Goal: Task Accomplishment & Management: Manage account settings

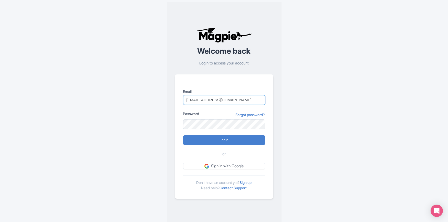
click at [220, 101] on input "[EMAIL_ADDRESS][DOMAIN_NAME]" at bounding box center [224, 100] width 82 height 10
type input "[EMAIL_ADDRESS][DOMAIN_NAME]"
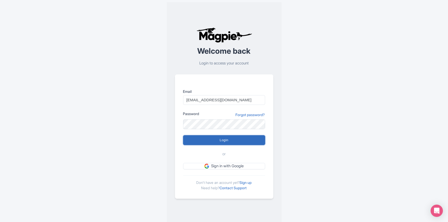
click at [222, 138] on input "Login" at bounding box center [224, 140] width 82 height 10
type input "Logging in..."
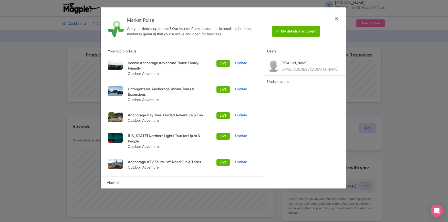
click at [335, 19] on div at bounding box center [336, 26] width 12 height 29
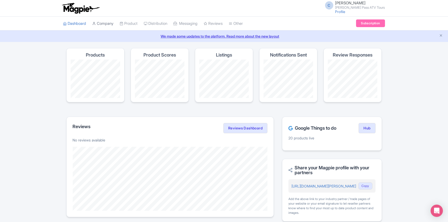
click at [106, 24] on link "Company" at bounding box center [102, 24] width 21 height 14
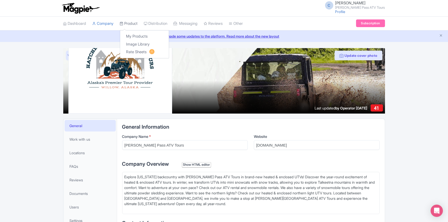
click at [135, 24] on link "Product" at bounding box center [129, 24] width 18 height 14
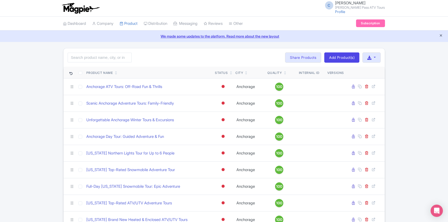
click at [441, 37] on icon "Close announcement" at bounding box center [441, 36] width 4 height 4
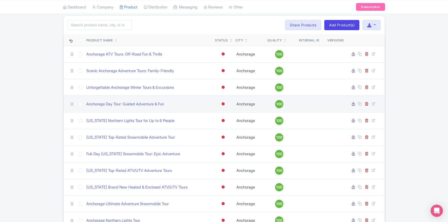
scroll to position [30, 0]
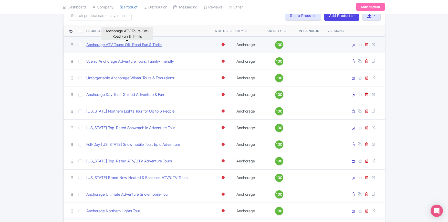
click at [117, 45] on link "Anchorage ATV Tours: Off-Road Fun & Thrills" at bounding box center [125, 45] width 76 height 6
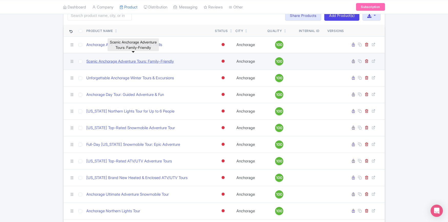
click at [118, 61] on link "Scenic Anchorage Adventure Tours: Family-Friendly" at bounding box center [131, 62] width 88 height 6
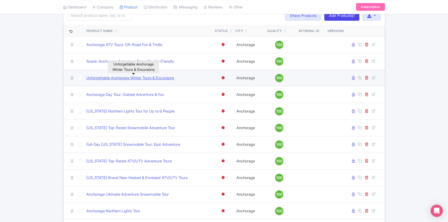
click at [120, 79] on link "Unforgettable Anchorage Winter Tours & Excursions" at bounding box center [131, 78] width 88 height 6
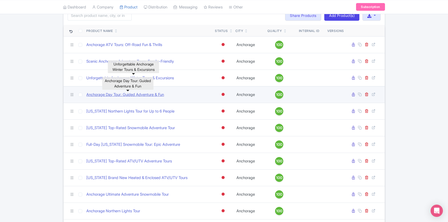
click at [119, 94] on link "Anchorage Day Tour: Guided Adventure & Fun" at bounding box center [126, 95] width 78 height 6
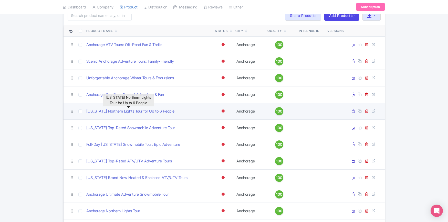
click at [124, 110] on link "Alaska Northern Lights Tour for Up to 6 People" at bounding box center [131, 112] width 88 height 6
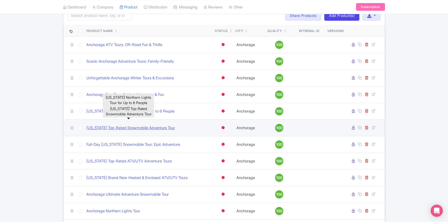
click at [125, 127] on link "Alaska Top-Rated Snowmobile Adventure Tour" at bounding box center [131, 128] width 89 height 6
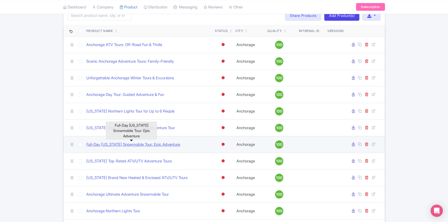
click at [128, 144] on link "Full-Day Alaska Snowmobile Tour: Epic Adventure" at bounding box center [134, 145] width 94 height 6
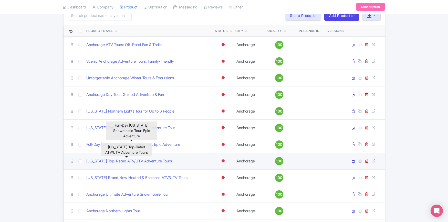
click at [129, 160] on link "Alaska Top-Rated ATV/UTV Adventure Tours" at bounding box center [129, 161] width 85 height 6
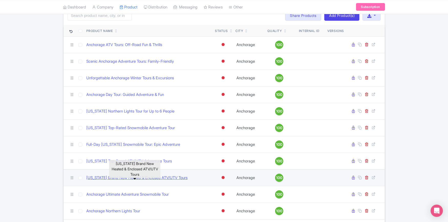
click at [122, 178] on link "Alaska Brand New Heated & Enclosed ATV/UTV Tours" at bounding box center [137, 178] width 101 height 6
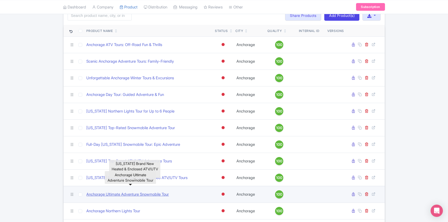
click at [123, 194] on link "Anchorage Ultimate Adventure Snowmobile Tour" at bounding box center [128, 195] width 82 height 6
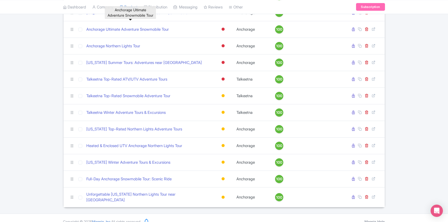
scroll to position [199, 0]
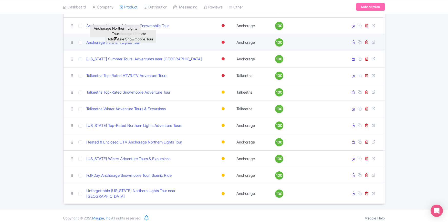
click at [93, 42] on link "Anchorage Northern Lights Tour" at bounding box center [114, 43] width 54 height 6
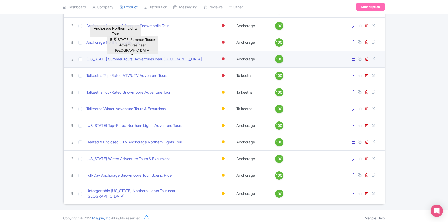
click at [97, 58] on link "Alaska Summer Tours: Adventures near Anchorage" at bounding box center [144, 59] width 115 height 6
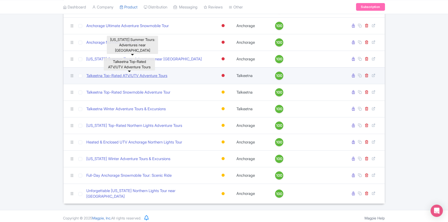
click at [101, 75] on link "Talkeetna Top-Rated ATV/UTV Adventure Tours" at bounding box center [127, 76] width 81 height 6
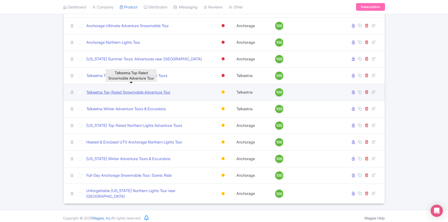
click at [103, 92] on link "Talkeetna Top-Rated Snowmobile Adventure Tour" at bounding box center [129, 93] width 84 height 6
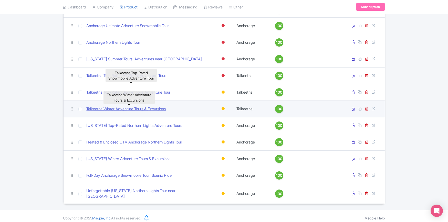
click at [103, 108] on link "Talkeetna Winter Adventure Tours & Excursions" at bounding box center [126, 109] width 79 height 6
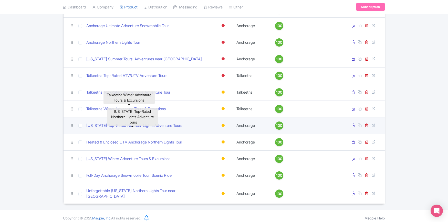
click at [111, 125] on link "Alaska Top-Rated Northern Lights Adventure Tours" at bounding box center [135, 126] width 96 height 6
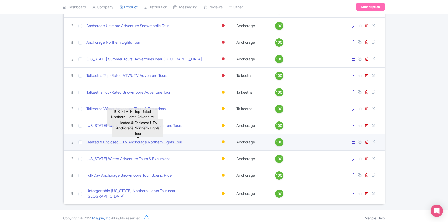
click at [109, 141] on link "Heated & Enclosed UTV Anchorage Northern Lights Tour" at bounding box center [135, 142] width 96 height 6
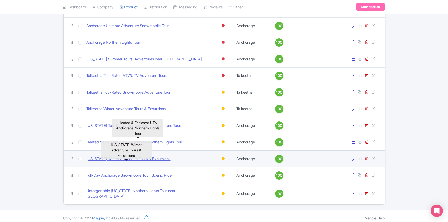
click at [111, 158] on link "Alaska Winter Adventure Tours & Excursions" at bounding box center [129, 159] width 84 height 6
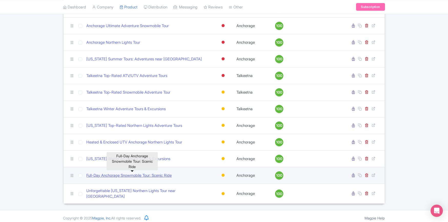
click at [114, 174] on link "Full-Day Anchorage Snowmobile Tour: Scenic Ride" at bounding box center [129, 176] width 85 height 6
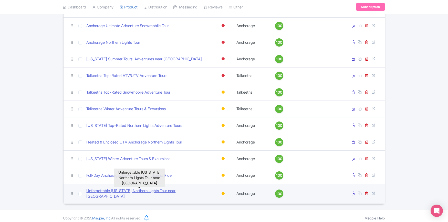
click at [116, 192] on link "Unforgettable Alaska Northern Lights Tour near Anchorage" at bounding box center [149, 194] width 124 height 12
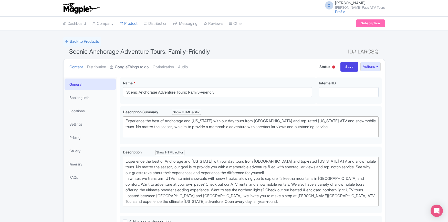
click at [136, 68] on link "Google Things to do" at bounding box center [129, 67] width 38 height 16
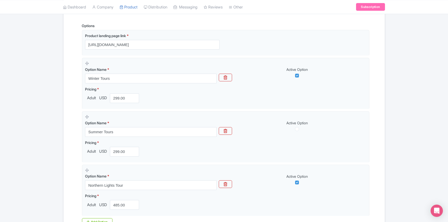
scroll to position [184, 0]
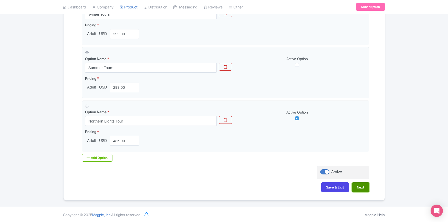
click at [358, 186] on button "Next" at bounding box center [360, 187] width 17 height 10
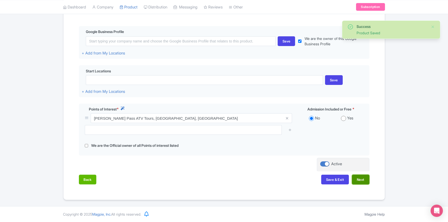
click at [364, 181] on button "Next" at bounding box center [360, 180] width 17 height 10
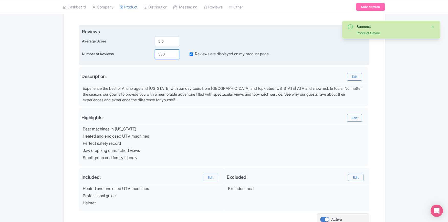
click at [159, 54] on input "560" at bounding box center [167, 54] width 24 height 10
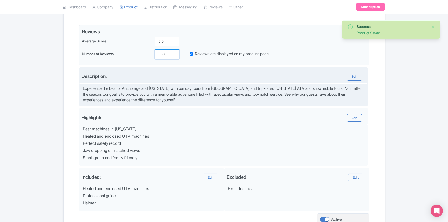
paste input "60"
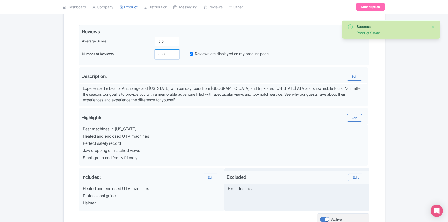
scroll to position [151, 0]
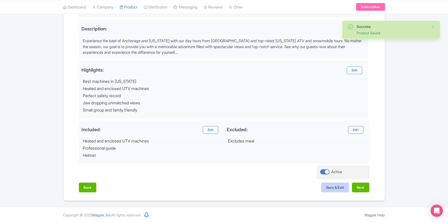
type input "600"
click at [333, 188] on button "Save & Exit" at bounding box center [335, 188] width 28 height 10
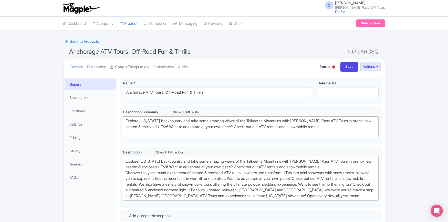
click at [134, 67] on link "Google Things to do" at bounding box center [129, 67] width 38 height 16
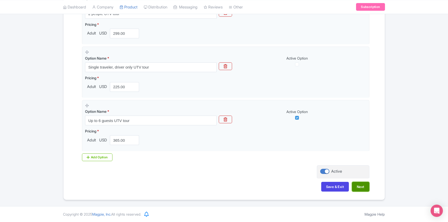
click at [361, 187] on button "Next" at bounding box center [360, 187] width 17 height 10
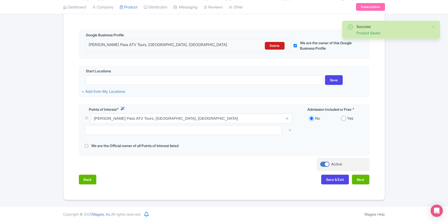
scroll to position [100, 0]
click at [363, 179] on button "Next" at bounding box center [360, 180] width 17 height 10
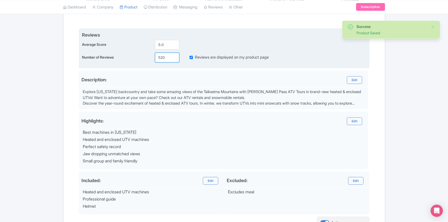
click at [163, 57] on input "520" at bounding box center [167, 58] width 24 height 10
paste input "60"
click at [163, 57] on input "600" at bounding box center [167, 58] width 24 height 10
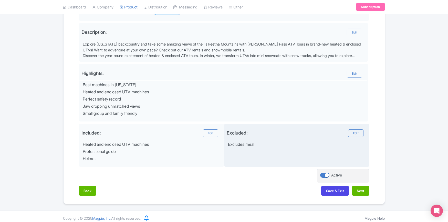
scroll to position [151, 0]
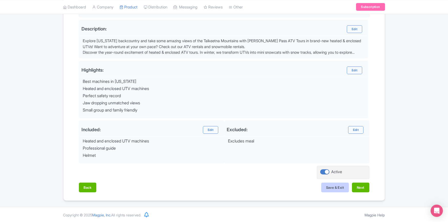
type input "620"
click at [336, 185] on button "Save & Exit" at bounding box center [335, 188] width 28 height 10
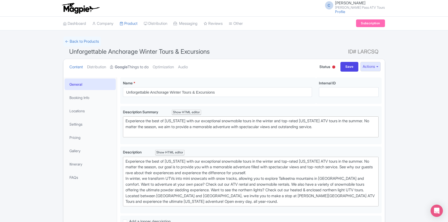
click at [136, 68] on link "Google Things to do" at bounding box center [129, 67] width 38 height 16
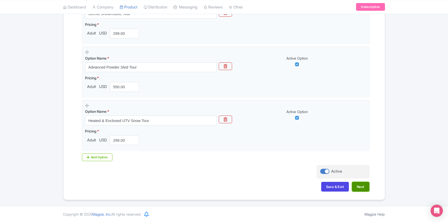
click at [358, 185] on button "Next" at bounding box center [360, 187] width 17 height 10
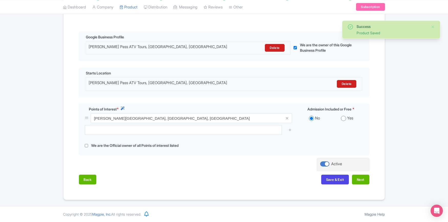
scroll to position [98, 0]
click at [363, 180] on button "Next" at bounding box center [360, 180] width 17 height 10
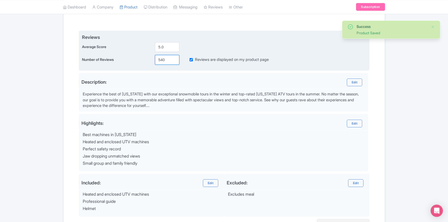
click at [164, 59] on input "540" at bounding box center [167, 60] width 24 height 10
click at [161, 59] on input "540" at bounding box center [167, 60] width 24 height 10
paste input "60"
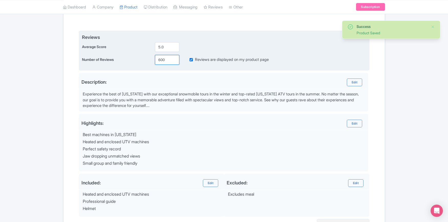
click at [163, 59] on input "600" at bounding box center [167, 60] width 24 height 10
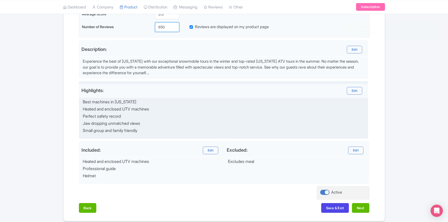
scroll to position [151, 0]
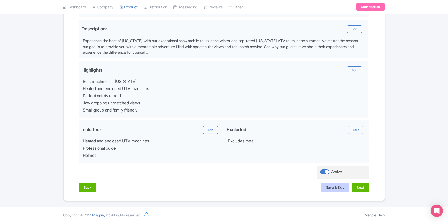
type input "650"
click at [334, 186] on button "Save & Exit" at bounding box center [335, 188] width 28 height 10
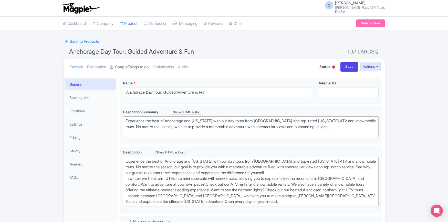
click at [127, 64] on strong "Google" at bounding box center [121, 67] width 13 height 6
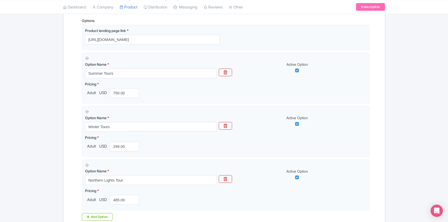
scroll to position [184, 0]
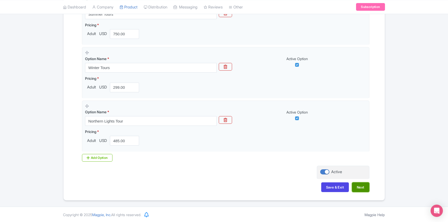
click at [363, 189] on button "Next" at bounding box center [360, 187] width 17 height 10
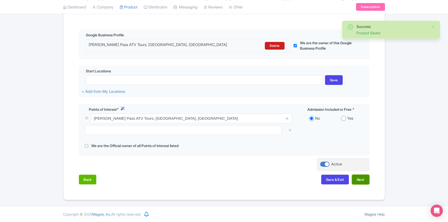
click at [361, 182] on button "Next" at bounding box center [360, 180] width 17 height 10
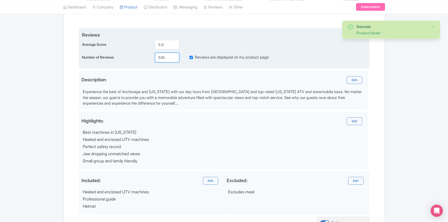
click at [160, 59] on input "530" at bounding box center [167, 58] width 24 height 10
click at [159, 59] on input "530" at bounding box center [167, 58] width 24 height 10
paste input "60"
click at [163, 57] on input "600" at bounding box center [167, 58] width 24 height 10
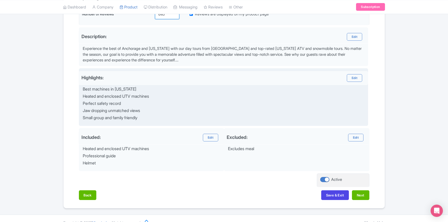
scroll to position [151, 0]
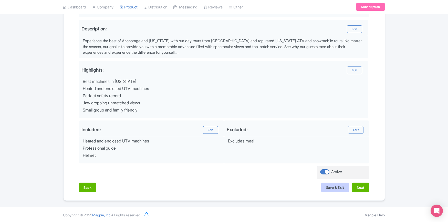
type input "640"
click at [333, 183] on button "Save & Exit" at bounding box center [335, 188] width 28 height 10
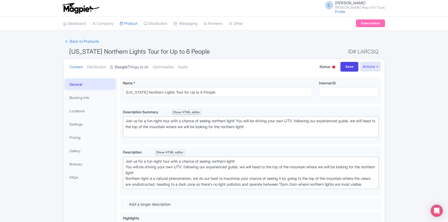
click at [136, 67] on link "Google Things to do" at bounding box center [129, 67] width 38 height 16
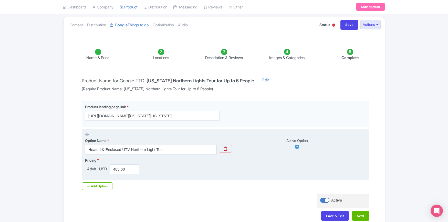
scroll to position [71, 0]
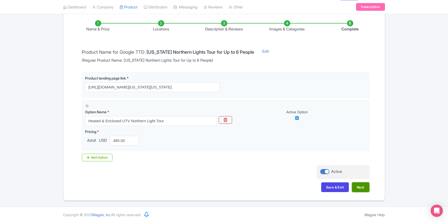
click at [357, 185] on button "Next" at bounding box center [360, 187] width 17 height 10
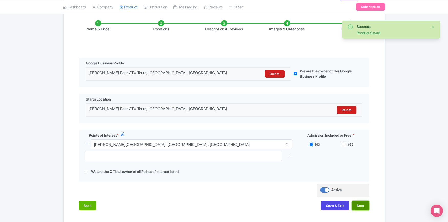
click at [363, 206] on button "Next" at bounding box center [360, 206] width 17 height 10
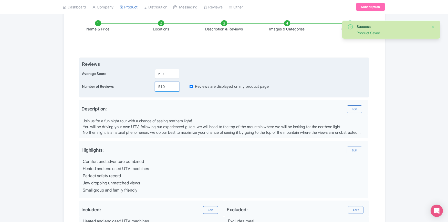
click at [161, 86] on input "510" at bounding box center [167, 87] width 24 height 10
paste input "60"
click at [162, 87] on input "600" at bounding box center [167, 87] width 24 height 10
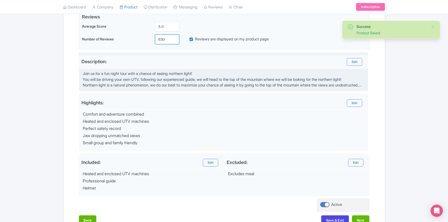
scroll to position [151, 0]
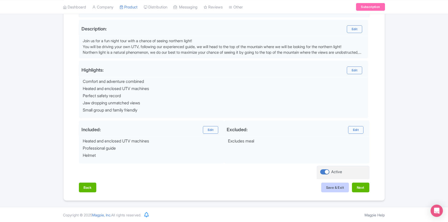
type input "630"
click at [332, 183] on button "Save & Exit" at bounding box center [335, 188] width 28 height 10
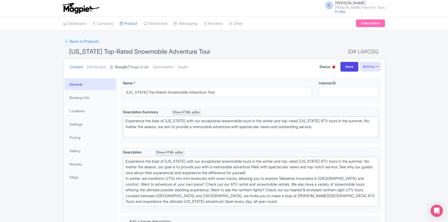
click at [134, 67] on link "Google Things to do" at bounding box center [129, 67] width 38 height 16
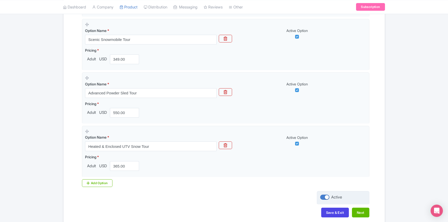
scroll to position [185, 0]
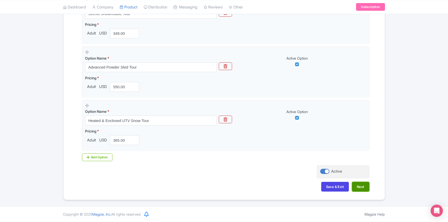
click at [359, 190] on button "Next" at bounding box center [360, 187] width 17 height 10
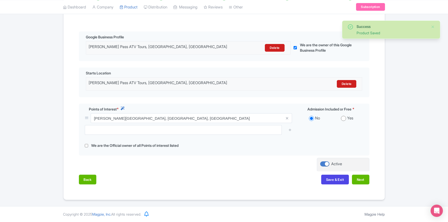
scroll to position [98, 0]
click at [357, 179] on button "Next" at bounding box center [360, 180] width 17 height 10
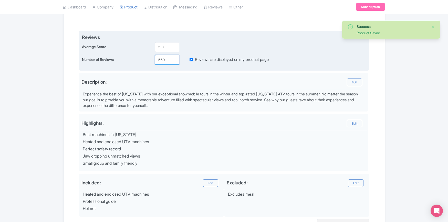
click at [161, 58] on input "560" at bounding box center [167, 60] width 24 height 10
paste input "60"
click at [163, 60] on input "600" at bounding box center [167, 60] width 24 height 10
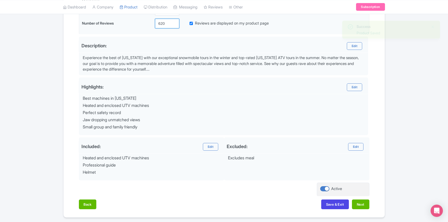
scroll to position [151, 0]
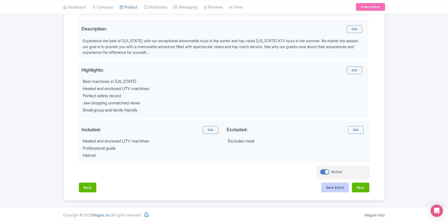
type input "620"
click at [330, 186] on button "Save & Exit" at bounding box center [335, 188] width 28 height 10
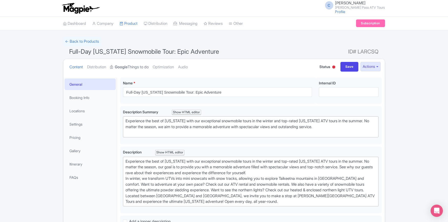
click at [131, 65] on link "Google Things to do" at bounding box center [129, 67] width 38 height 16
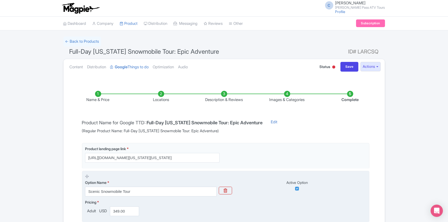
scroll to position [71, 0]
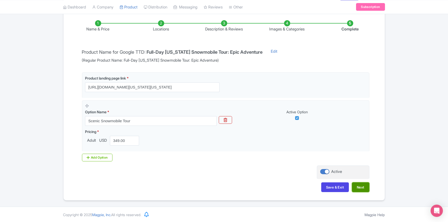
click at [364, 188] on button "Next" at bounding box center [360, 187] width 17 height 10
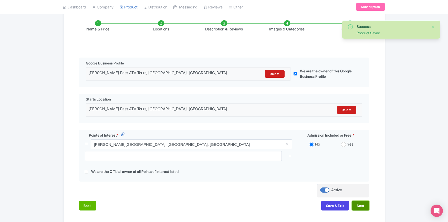
click at [359, 207] on button "Next" at bounding box center [360, 206] width 17 height 10
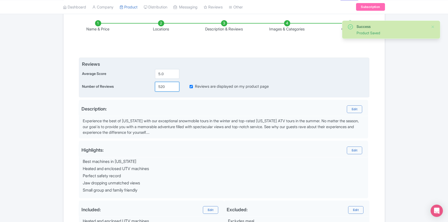
click at [161, 85] on input "520" at bounding box center [167, 87] width 24 height 10
paste input "60"
click at [163, 87] on input "600" at bounding box center [167, 87] width 24 height 10
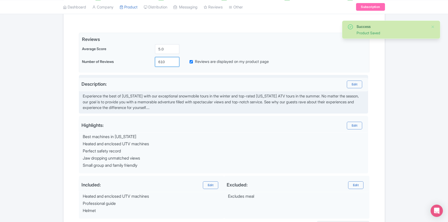
scroll to position [132, 0]
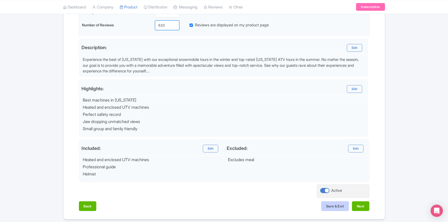
type input "610"
click at [333, 205] on button "Save & Exit" at bounding box center [335, 206] width 28 height 10
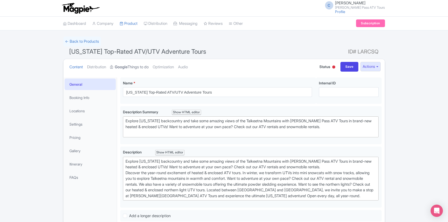
click at [132, 68] on link "Google Things to do" at bounding box center [129, 67] width 38 height 16
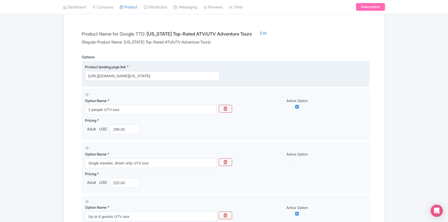
scroll to position [184, 0]
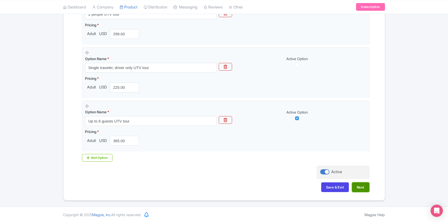
click at [361, 187] on button "Next" at bounding box center [360, 187] width 17 height 10
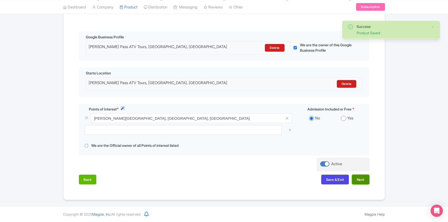
click at [360, 180] on button "Next" at bounding box center [360, 180] width 17 height 10
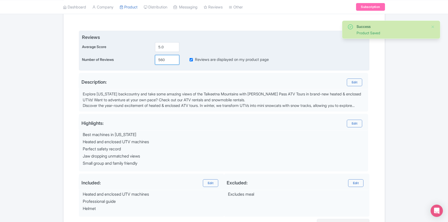
click at [164, 60] on input "560" at bounding box center [167, 60] width 24 height 10
click at [161, 59] on input "560" at bounding box center [167, 60] width 24 height 10
paste input "60"
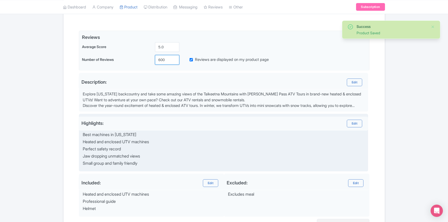
scroll to position [151, 0]
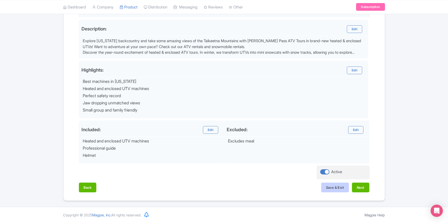
type input "600"
click at [330, 185] on button "Save & Exit" at bounding box center [335, 188] width 28 height 10
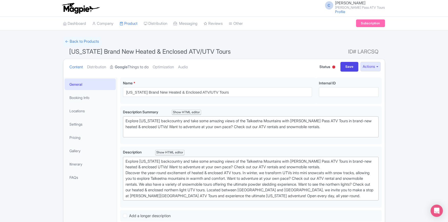
click at [138, 66] on link "Google Things to do" at bounding box center [129, 67] width 38 height 16
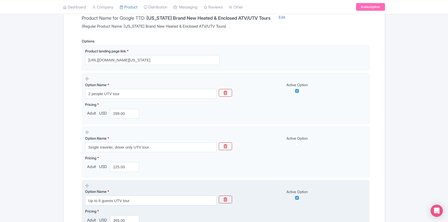
scroll to position [184, 0]
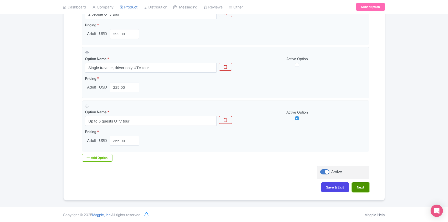
click at [360, 187] on button "Next" at bounding box center [360, 187] width 17 height 10
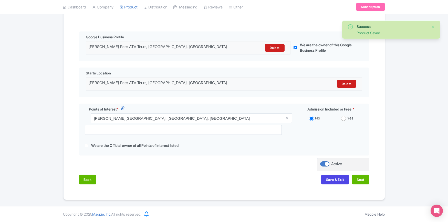
scroll to position [98, 0]
click at [362, 180] on button "Next" at bounding box center [360, 180] width 17 height 10
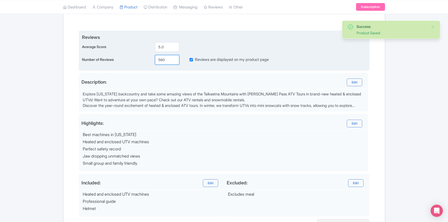
click at [164, 58] on input "560" at bounding box center [167, 60] width 24 height 10
click at [158, 60] on input "560" at bounding box center [167, 60] width 24 height 10
click at [160, 59] on input "560" at bounding box center [167, 60] width 24 height 10
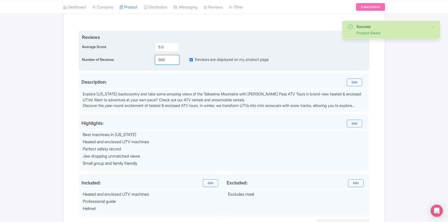
paste input "60"
click at [162, 59] on input "600" at bounding box center [167, 60] width 24 height 10
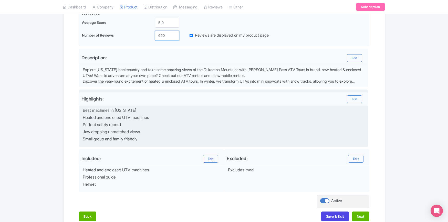
scroll to position [151, 0]
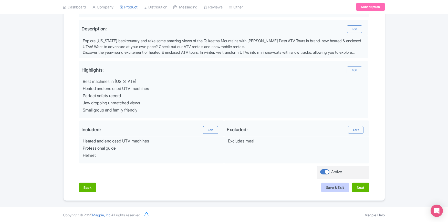
type input "650"
click at [333, 186] on button "Save & Exit" at bounding box center [335, 188] width 28 height 10
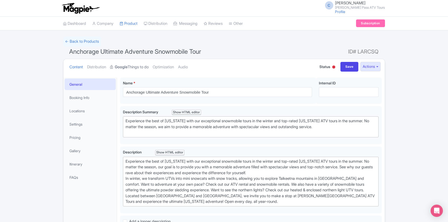
click at [131, 66] on link "Google Things to do" at bounding box center [129, 67] width 38 height 16
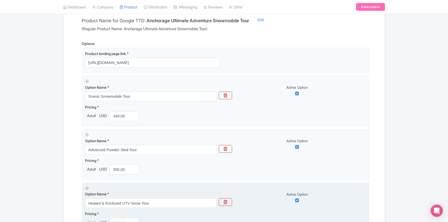
scroll to position [184, 0]
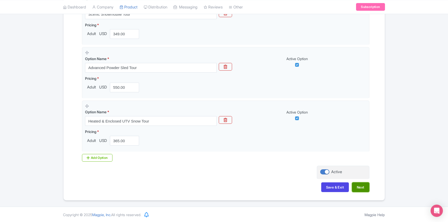
click at [357, 185] on button "Next" at bounding box center [360, 187] width 17 height 10
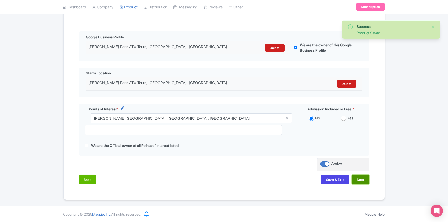
click at [364, 182] on button "Next" at bounding box center [360, 180] width 17 height 10
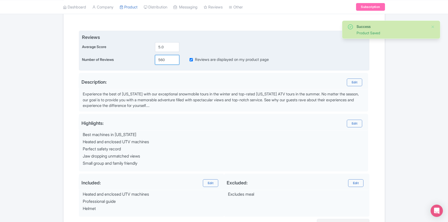
click at [161, 60] on input "560" at bounding box center [167, 60] width 24 height 10
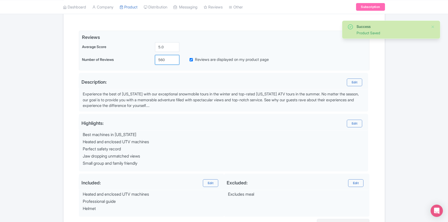
paste input "60"
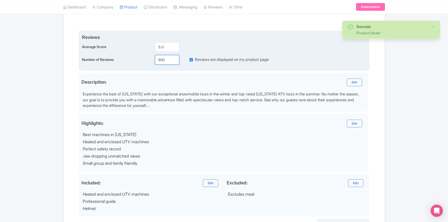
click at [161, 58] on input "600" at bounding box center [167, 60] width 24 height 10
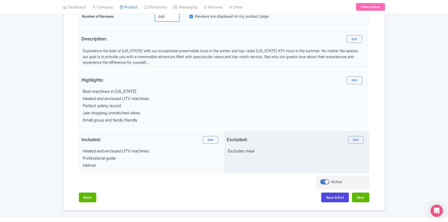
scroll to position [151, 0]
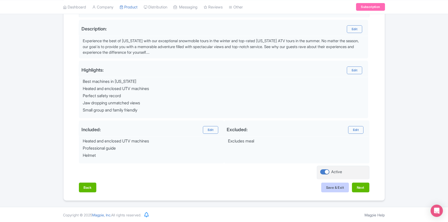
type input "640"
click at [333, 187] on button "Save & Exit" at bounding box center [335, 188] width 28 height 10
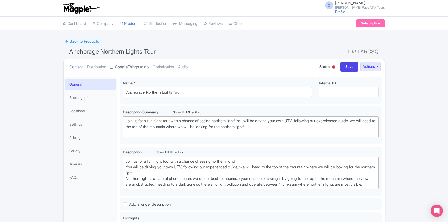
click at [140, 68] on link "Google Things to do" at bounding box center [129, 67] width 38 height 16
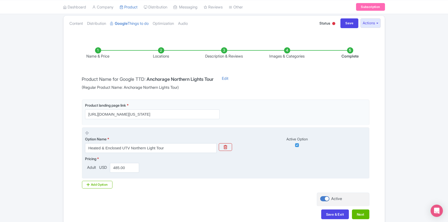
scroll to position [71, 0]
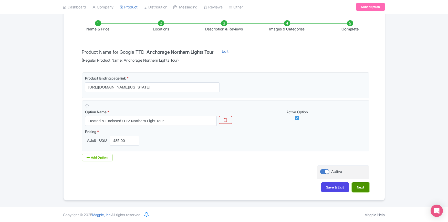
click at [356, 186] on button "Next" at bounding box center [360, 187] width 17 height 10
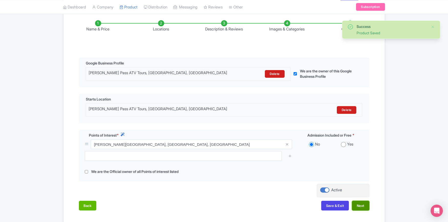
click at [360, 206] on button "Next" at bounding box center [360, 206] width 17 height 10
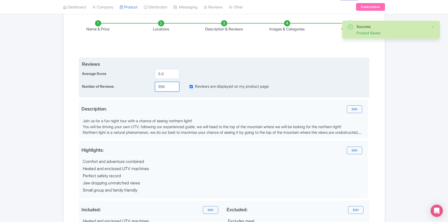
click at [161, 87] on input "550" at bounding box center [167, 87] width 24 height 10
paste input "60"
click at [162, 84] on input "600" at bounding box center [167, 87] width 24 height 10
click at [163, 87] on input "600" at bounding box center [167, 87] width 24 height 10
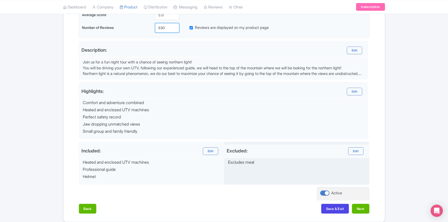
scroll to position [151, 0]
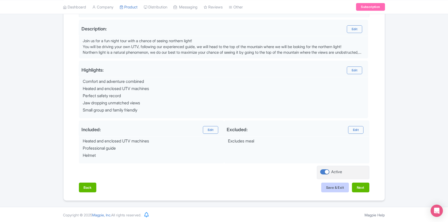
type input "630"
click at [326, 187] on button "Save & Exit" at bounding box center [335, 188] width 28 height 10
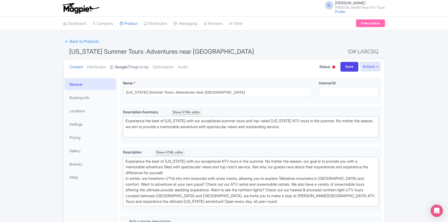
click at [128, 66] on strong "Google" at bounding box center [121, 67] width 13 height 6
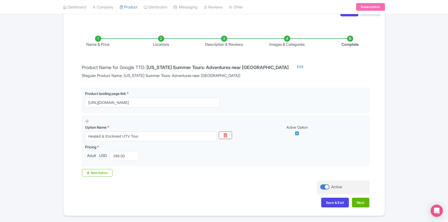
scroll to position [71, 0]
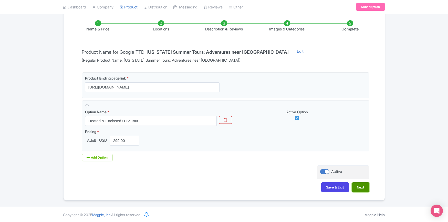
click at [363, 186] on button "Next" at bounding box center [360, 187] width 17 height 10
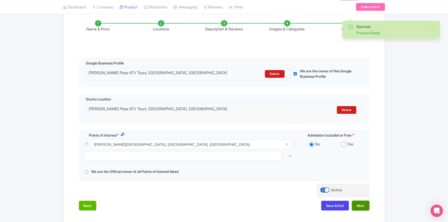
click at [359, 207] on button "Next" at bounding box center [360, 206] width 17 height 10
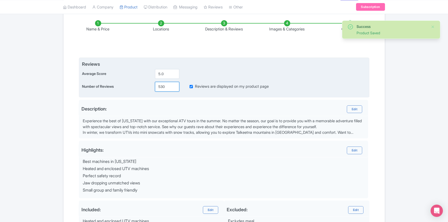
click at [157, 87] on input "530" at bounding box center [167, 87] width 24 height 10
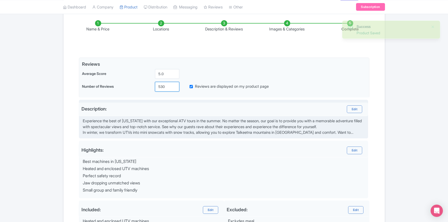
paste input "60"
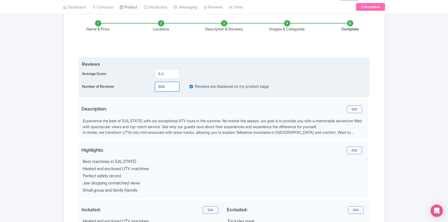
click at [162, 87] on input "600" at bounding box center [167, 87] width 24 height 10
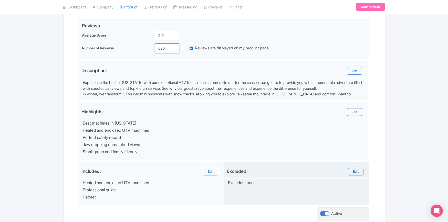
scroll to position [151, 0]
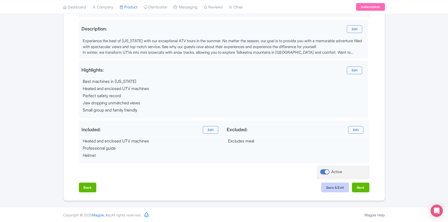
type input "620"
click at [334, 187] on button "Save & Exit" at bounding box center [335, 188] width 28 height 10
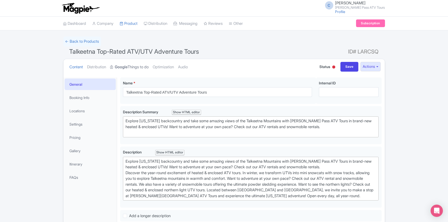
click at [132, 64] on link "Google Things to do" at bounding box center [129, 67] width 38 height 16
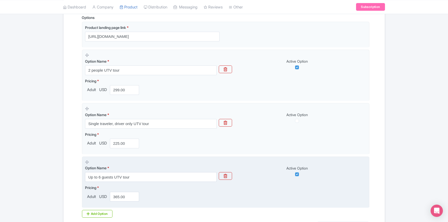
scroll to position [185, 0]
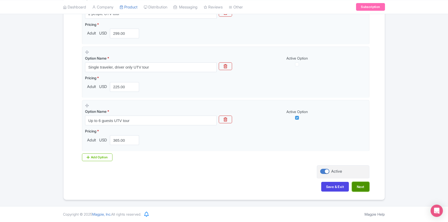
click at [366, 191] on button "Next" at bounding box center [360, 187] width 17 height 10
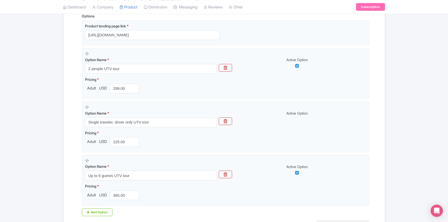
scroll to position [98, 0]
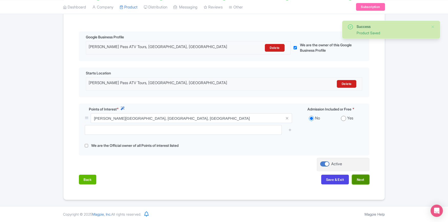
click at [362, 179] on button "Next" at bounding box center [360, 180] width 17 height 10
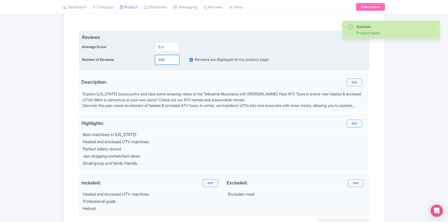
click at [163, 60] on input "550" at bounding box center [167, 60] width 24 height 10
paste input "60"
click at [163, 59] on input "600" at bounding box center [167, 60] width 24 height 10
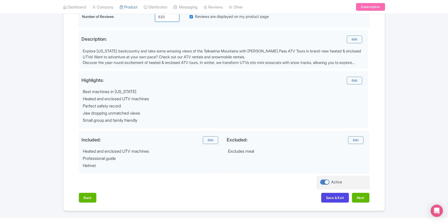
scroll to position [151, 0]
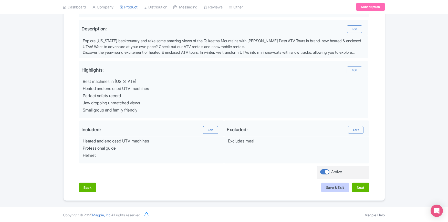
type input "610"
click at [332, 187] on button "Save & Exit" at bounding box center [335, 188] width 28 height 10
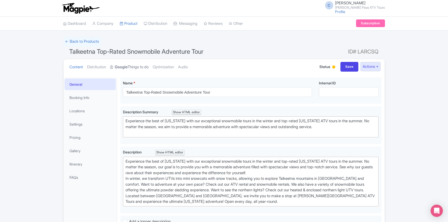
click at [136, 67] on link "Google Things to do" at bounding box center [129, 67] width 38 height 16
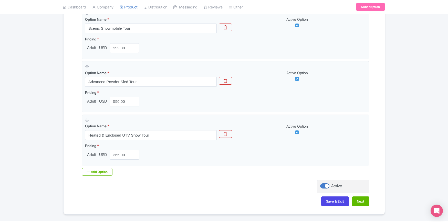
scroll to position [185, 0]
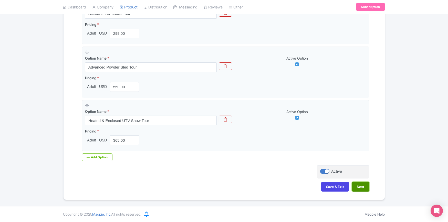
click at [362, 190] on button "Next" at bounding box center [360, 187] width 17 height 10
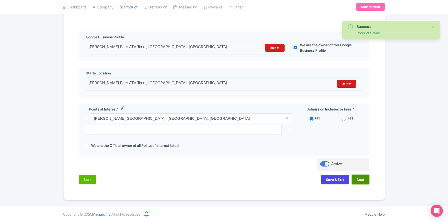
click at [361, 180] on button "Next" at bounding box center [360, 180] width 17 height 10
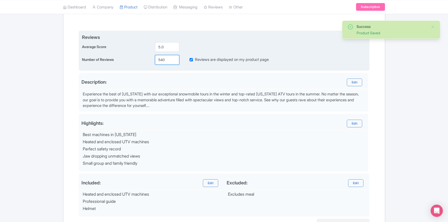
click at [165, 58] on input "540" at bounding box center [167, 60] width 24 height 10
click at [161, 59] on input "540" at bounding box center [167, 60] width 24 height 10
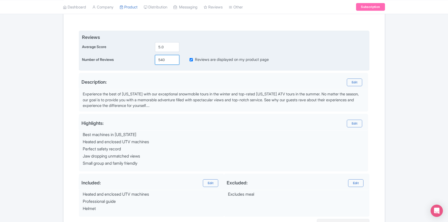
paste input "60"
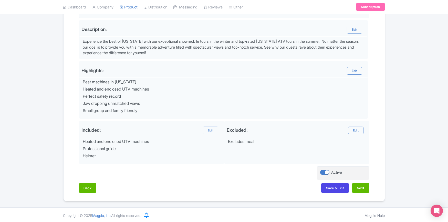
scroll to position [151, 0]
type input "600"
click at [339, 188] on button "Save & Exit" at bounding box center [335, 188] width 28 height 10
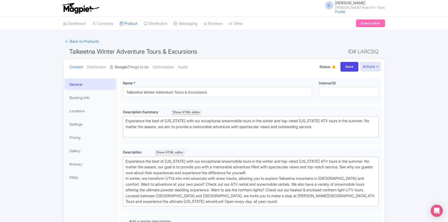
click at [135, 66] on link "Google Things to do" at bounding box center [129, 67] width 38 height 16
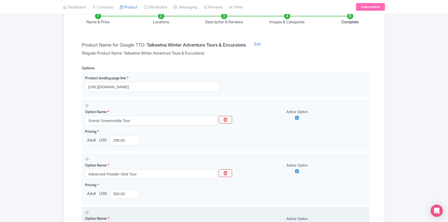
scroll to position [185, 0]
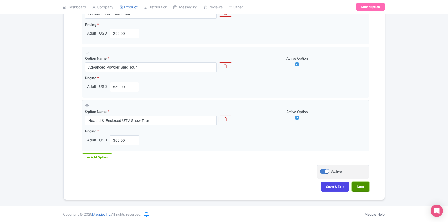
click at [360, 186] on button "Next" at bounding box center [360, 187] width 17 height 10
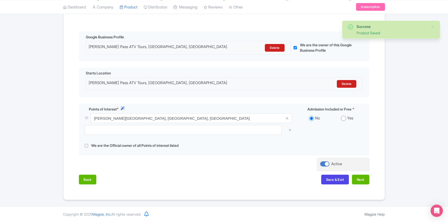
scroll to position [98, 0]
click at [359, 180] on button "Next" at bounding box center [360, 180] width 17 height 10
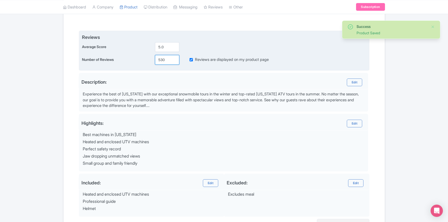
click at [163, 61] on input "530" at bounding box center [167, 60] width 24 height 10
click at [163, 60] on input "530" at bounding box center [167, 60] width 24 height 10
paste input "60"
click at [163, 60] on input "600" at bounding box center [167, 60] width 24 height 10
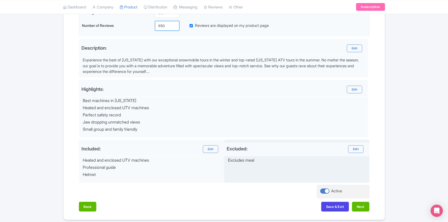
scroll to position [151, 0]
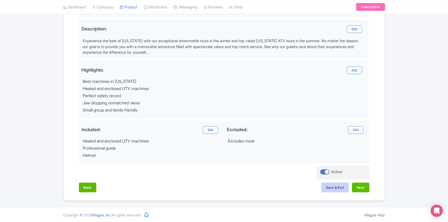
type input "650"
click at [328, 185] on button "Save & Exit" at bounding box center [335, 188] width 28 height 10
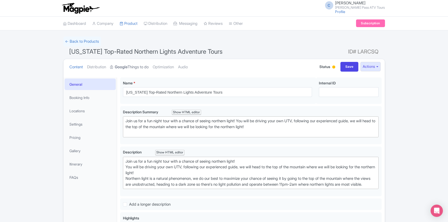
click at [134, 68] on link "Google Things to do" at bounding box center [129, 67] width 38 height 16
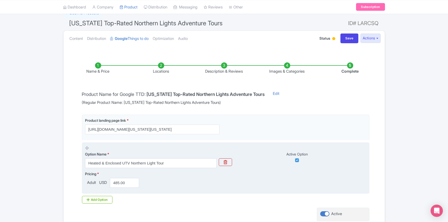
scroll to position [71, 0]
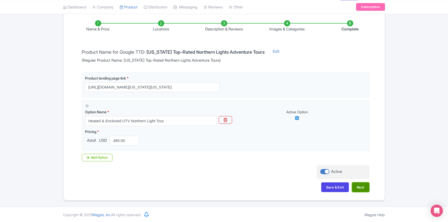
click at [360, 186] on button "Next" at bounding box center [360, 187] width 17 height 10
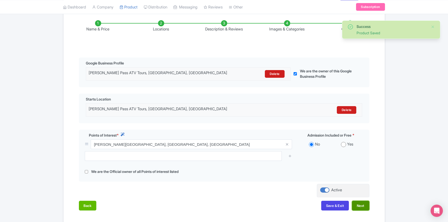
click at [359, 204] on button "Next" at bounding box center [360, 206] width 17 height 10
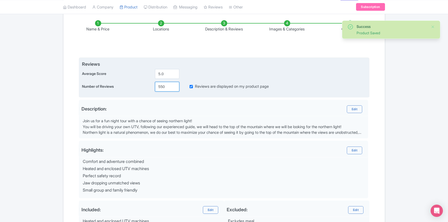
click at [163, 87] on input "550" at bounding box center [167, 87] width 24 height 10
paste input "60"
click at [162, 86] on input "600" at bounding box center [167, 87] width 24 height 10
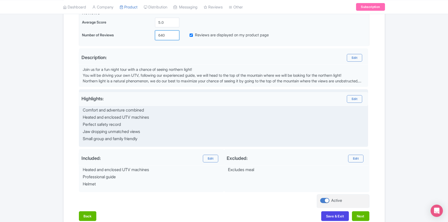
scroll to position [151, 0]
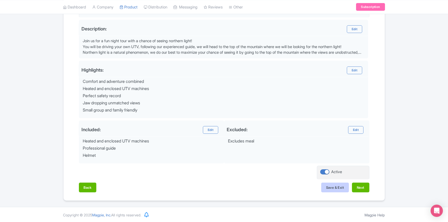
type input "640"
click at [334, 188] on button "Save & Exit" at bounding box center [335, 188] width 28 height 10
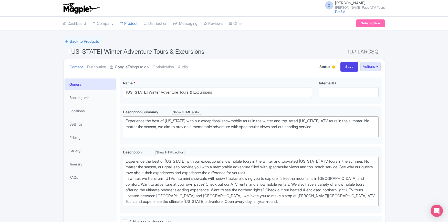
click at [137, 68] on link "Google Things to do" at bounding box center [129, 67] width 38 height 16
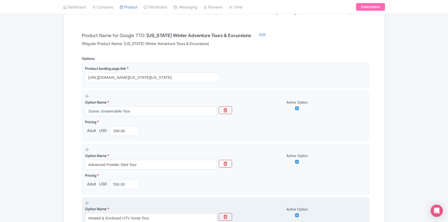
scroll to position [185, 0]
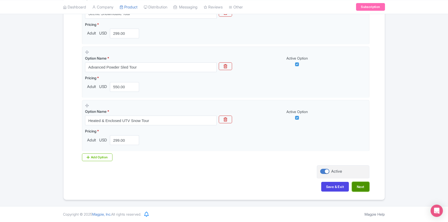
click at [359, 187] on button "Next" at bounding box center [360, 187] width 17 height 10
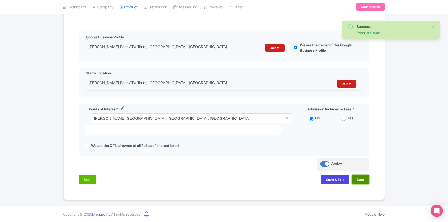
click at [356, 181] on button "Next" at bounding box center [360, 180] width 17 height 10
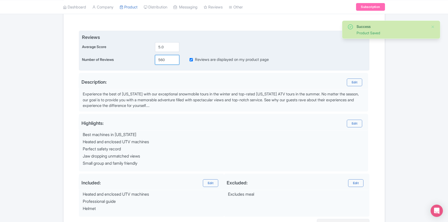
click at [161, 60] on input "560" at bounding box center [167, 60] width 24 height 10
click at [161, 59] on input "560" at bounding box center [167, 60] width 24 height 10
paste input "60"
click at [162, 59] on input "600" at bounding box center [167, 60] width 24 height 10
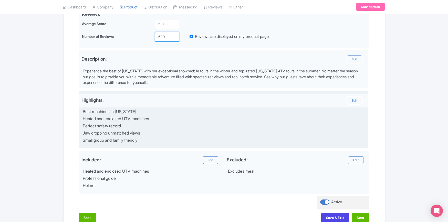
scroll to position [151, 0]
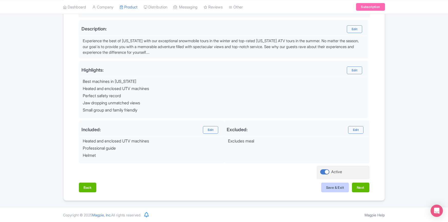
type input "620"
click at [336, 187] on button "Save & Exit" at bounding box center [335, 188] width 28 height 10
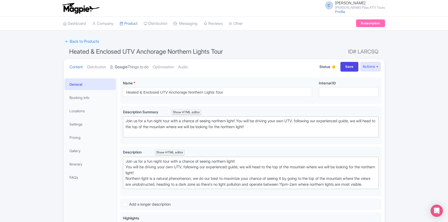
click at [126, 67] on strong "Google" at bounding box center [121, 67] width 13 height 6
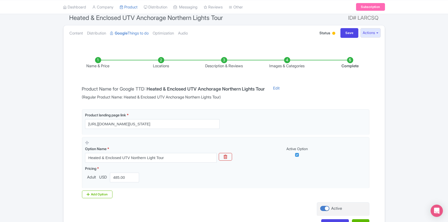
scroll to position [71, 0]
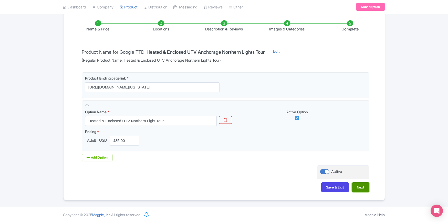
click at [363, 186] on button "Next" at bounding box center [360, 187] width 17 height 10
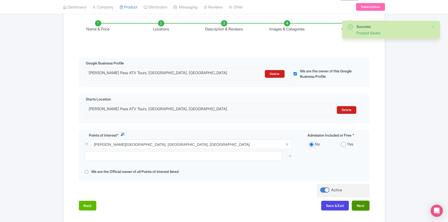
click at [363, 206] on button "Next" at bounding box center [360, 206] width 17 height 10
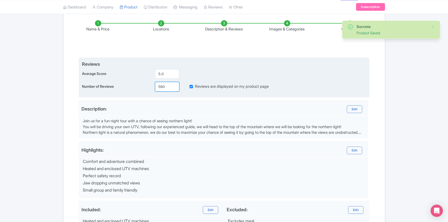
click at [161, 86] on input "560" at bounding box center [167, 87] width 24 height 10
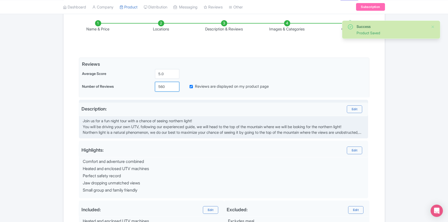
paste input "60"
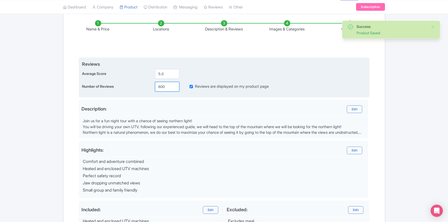
click at [161, 88] on input "600" at bounding box center [167, 87] width 24 height 10
click at [163, 85] on input "600" at bounding box center [167, 87] width 24 height 10
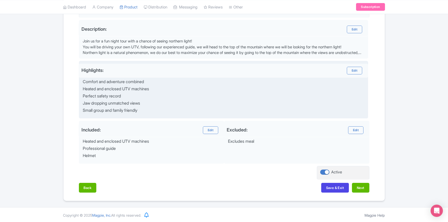
scroll to position [151, 0]
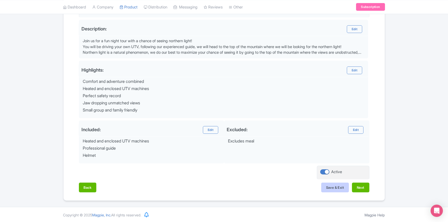
type input "630"
click at [330, 188] on button "Save & Exit" at bounding box center [335, 188] width 28 height 10
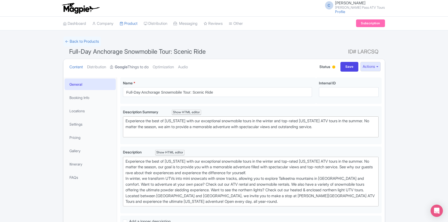
click at [138, 68] on link "Google Things to do" at bounding box center [129, 67] width 38 height 16
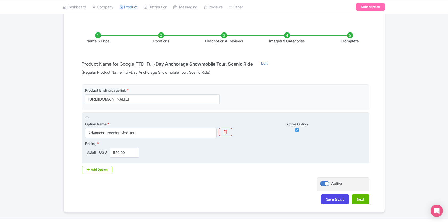
scroll to position [71, 0]
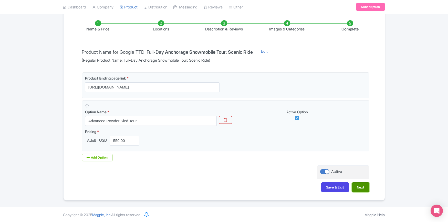
click at [364, 187] on button "Next" at bounding box center [360, 187] width 17 height 10
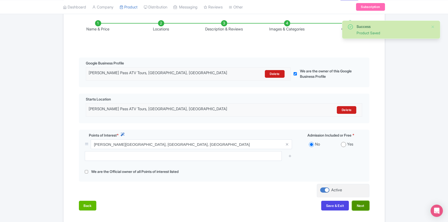
click at [362, 204] on button "Next" at bounding box center [360, 206] width 17 height 10
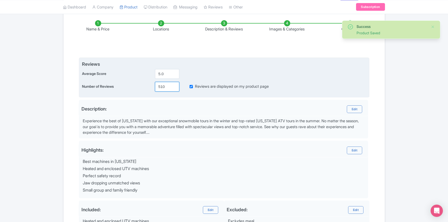
click at [160, 86] on input "510" at bounding box center [167, 87] width 24 height 10
paste input "60"
click at [162, 87] on input "600" at bounding box center [167, 87] width 24 height 10
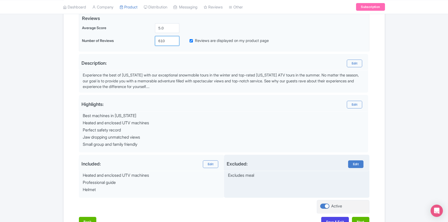
scroll to position [151, 0]
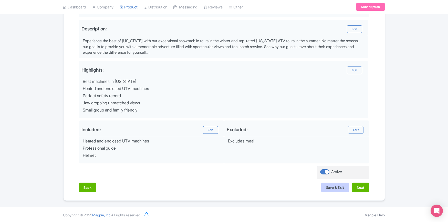
type input "610"
click at [337, 185] on button "Save & Exit" at bounding box center [335, 188] width 28 height 10
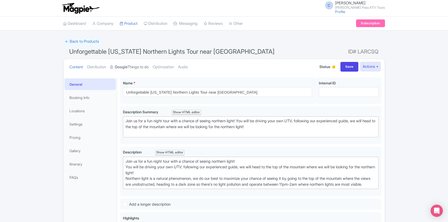
click at [137, 67] on link "Google Things to do" at bounding box center [129, 67] width 38 height 16
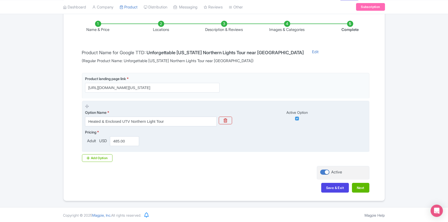
scroll to position [71, 0]
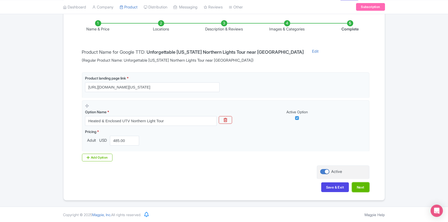
click at [359, 189] on button "Next" at bounding box center [360, 187] width 17 height 10
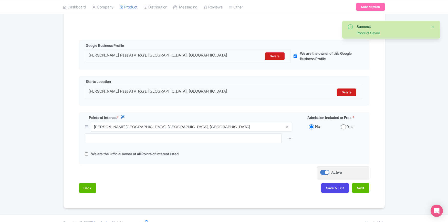
scroll to position [98, 0]
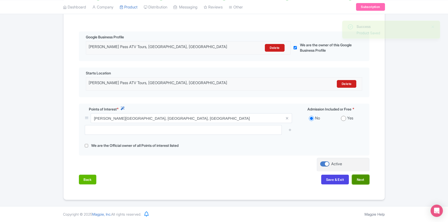
click at [362, 179] on button "Next" at bounding box center [360, 180] width 17 height 10
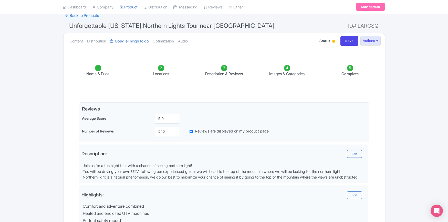
scroll to position [36, 0]
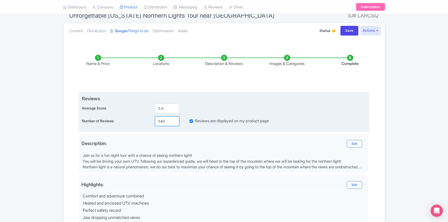
click at [163, 123] on input "540" at bounding box center [167, 121] width 24 height 10
click at [162, 120] on input "540" at bounding box center [167, 121] width 24 height 10
click at [160, 122] on input "600" at bounding box center [167, 121] width 24 height 10
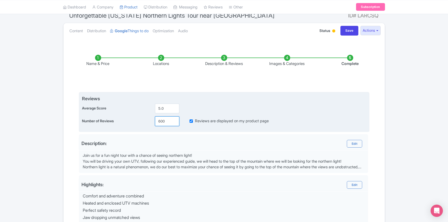
click at [160, 122] on input "600" at bounding box center [167, 121] width 24 height 10
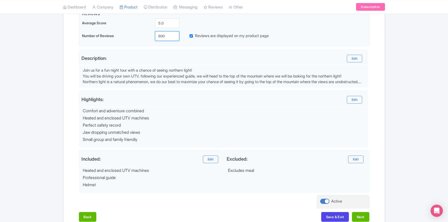
scroll to position [151, 0]
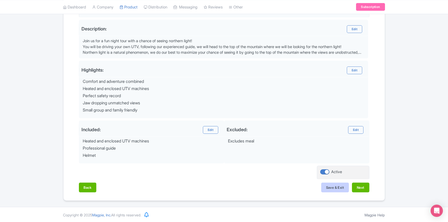
type input "600"
click at [332, 186] on button "Save & Exit" at bounding box center [335, 188] width 28 height 10
